Goal: Task Accomplishment & Management: Manage account settings

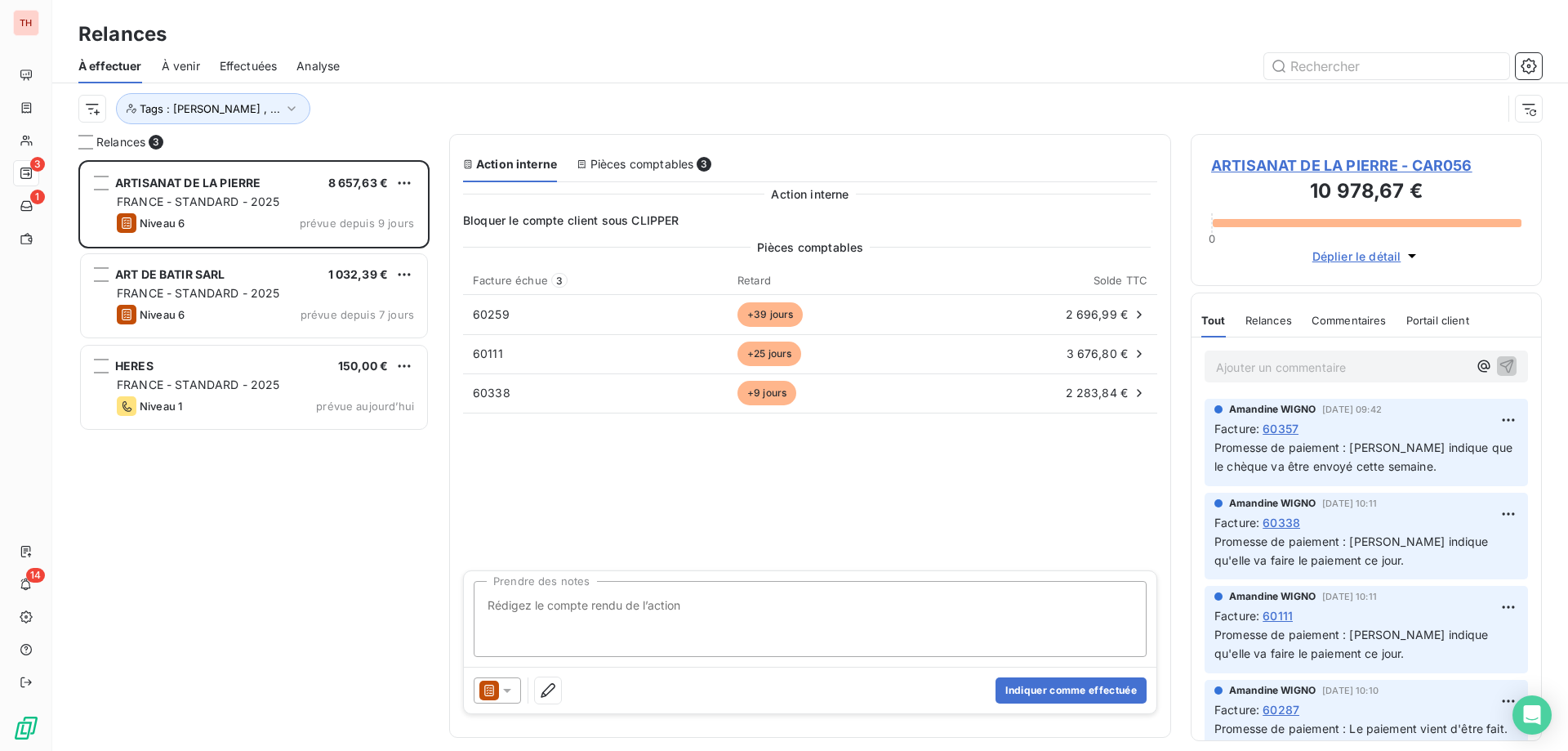
scroll to position [578, 339]
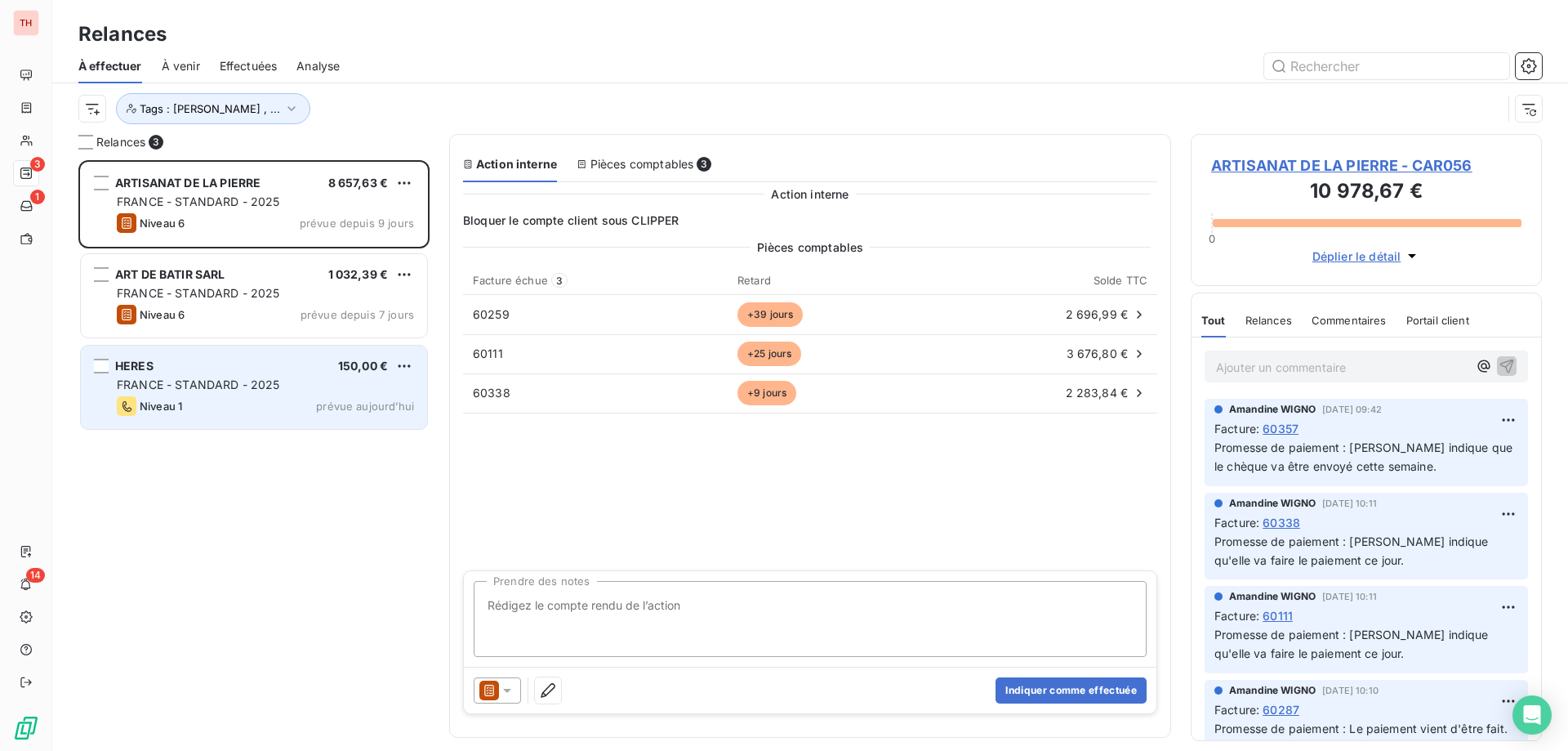
click at [243, 353] on div "HERES 150,00 € FRANCE - STANDARD - 2025 Niveau 1 prévue [DATE]" at bounding box center [253, 387] width 346 height 83
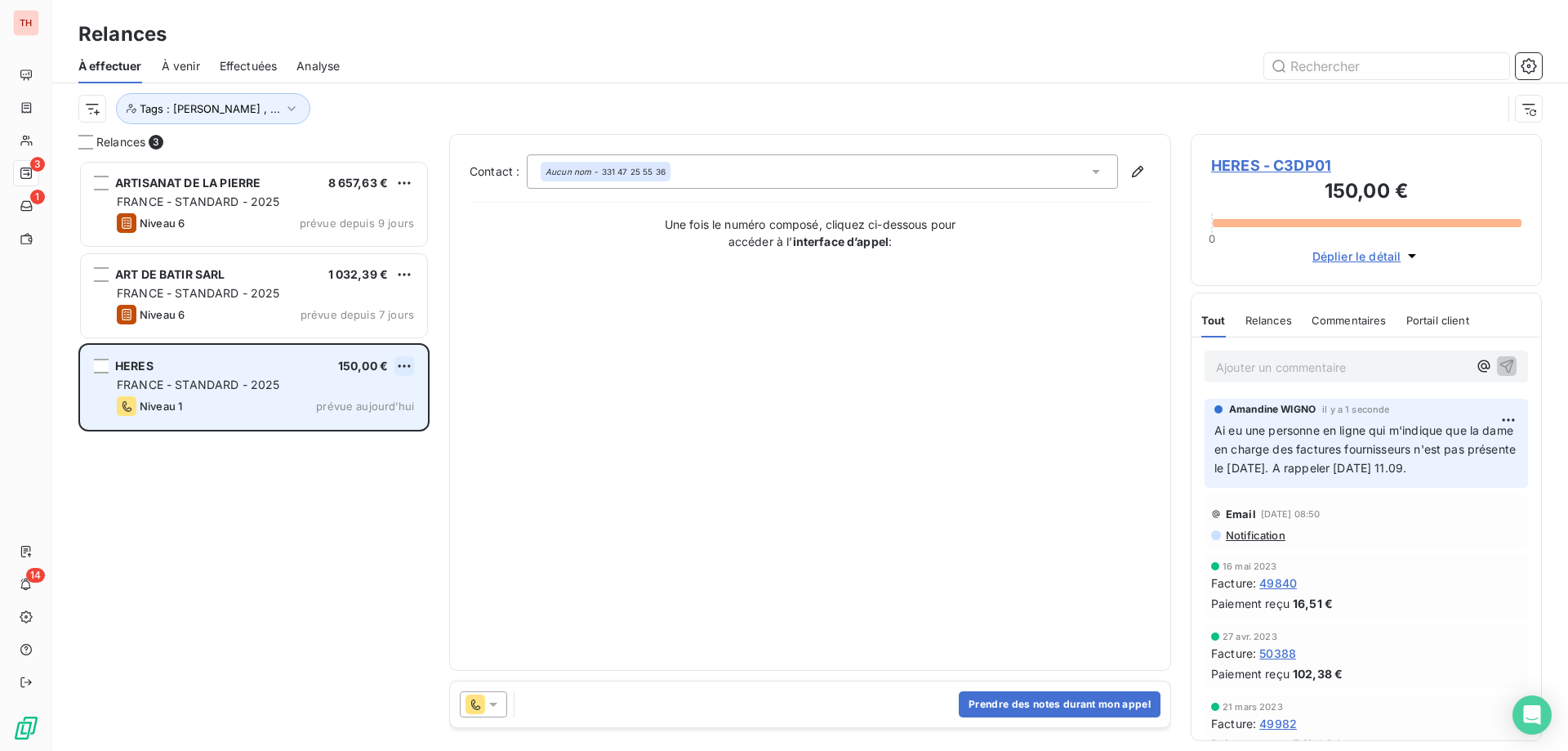
click at [394, 359] on html "TH 3 1 14 Relances À effectuer À venir Effectuées Analyse Tags : [PERSON_NAME] …" at bounding box center [784, 376] width 1568 height 751
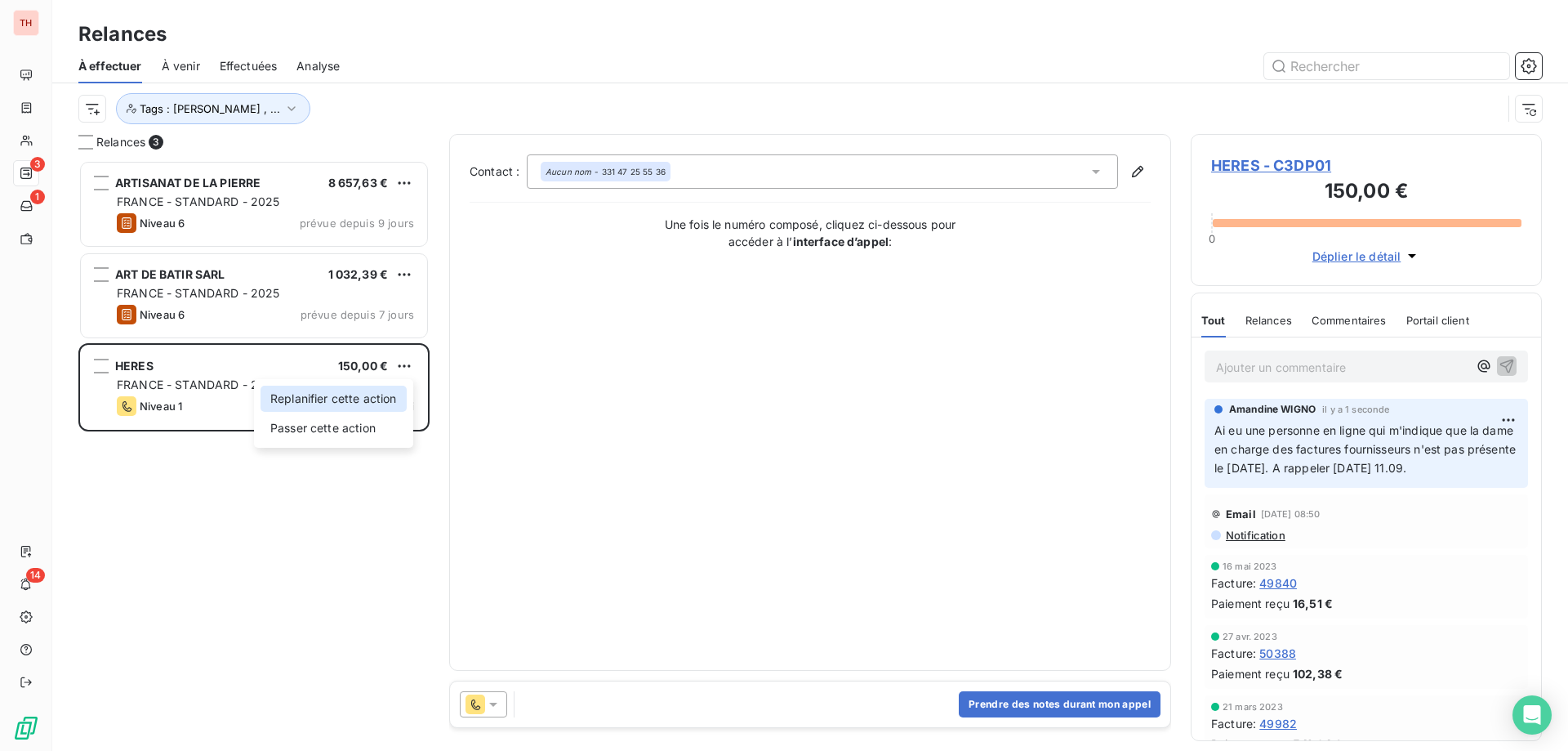
click at [394, 395] on div "Replanifier cette action" at bounding box center [332, 398] width 146 height 26
select select "8"
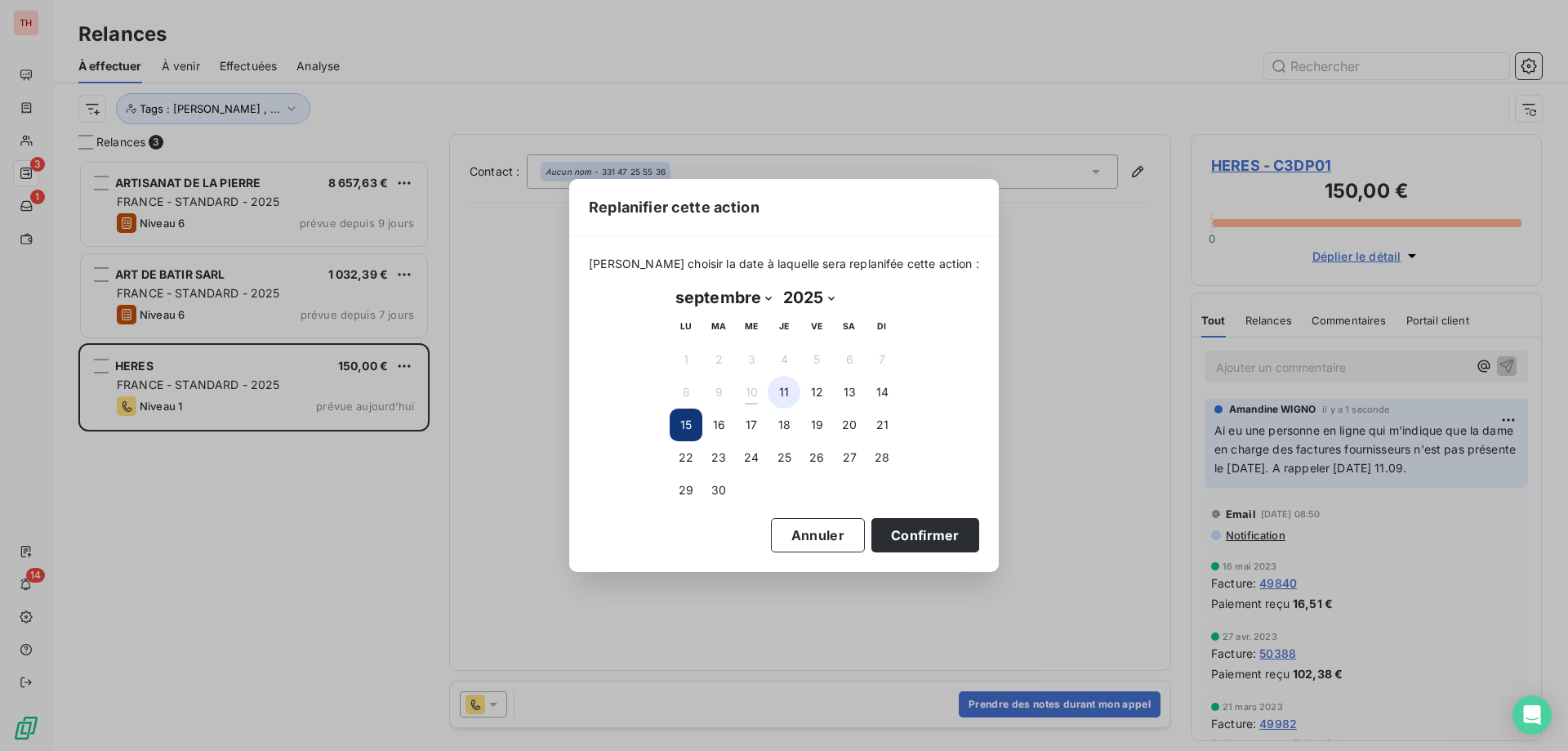
click at [786, 386] on button "11" at bounding box center [784, 392] width 32 height 32
click at [905, 527] on button "Confirmer" at bounding box center [925, 535] width 108 height 34
